Goal: Task Accomplishment & Management: Manage account settings

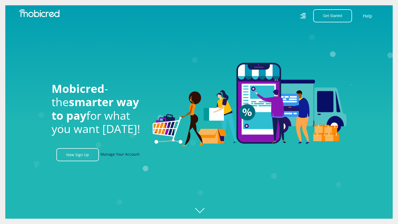
scroll to position [0, 379]
click at [118, 160] on link "Manage Your Account" at bounding box center [119, 154] width 39 height 13
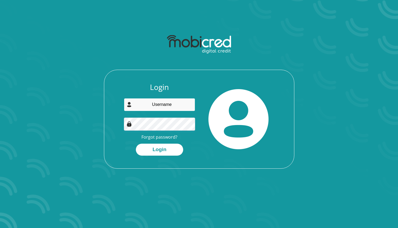
click at [164, 108] on input "email" at bounding box center [159, 104] width 71 height 13
type input "[EMAIL_ADDRESS][DOMAIN_NAME]"
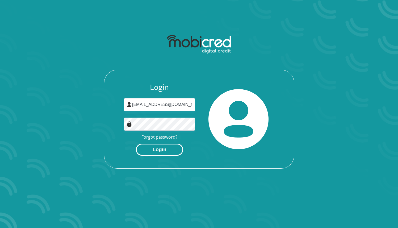
click at [170, 152] on button "Login" at bounding box center [159, 149] width 47 height 12
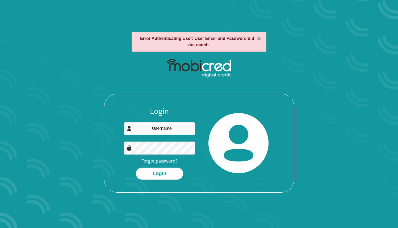
click at [167, 125] on input "email" at bounding box center [159, 128] width 71 height 13
type input "mkhizenhlaka6@gmail.com"
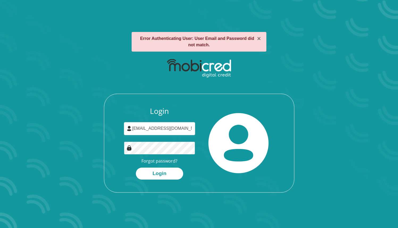
click at [136, 167] on button "Login" at bounding box center [159, 173] width 47 height 12
